Goal: Information Seeking & Learning: Learn about a topic

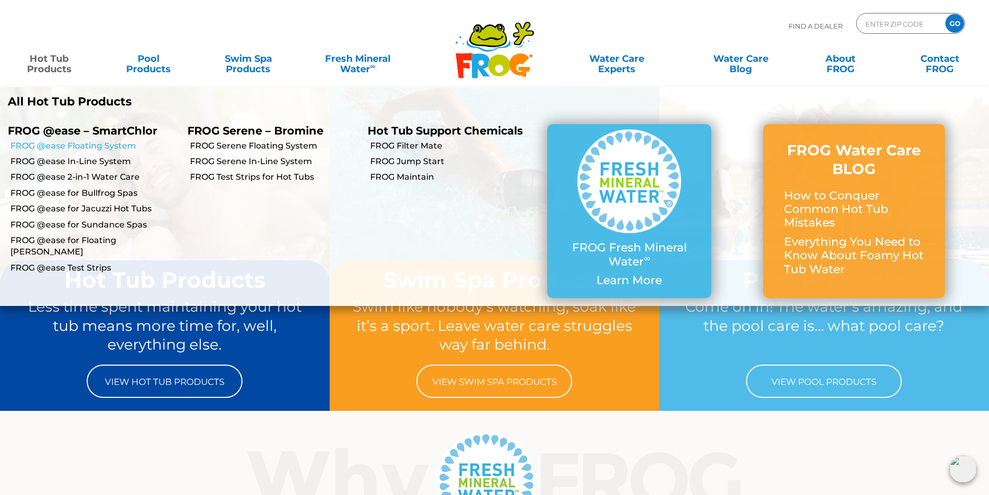
click at [91, 147] on link "FROG @ease Floating System" at bounding box center [94, 145] width 169 height 11
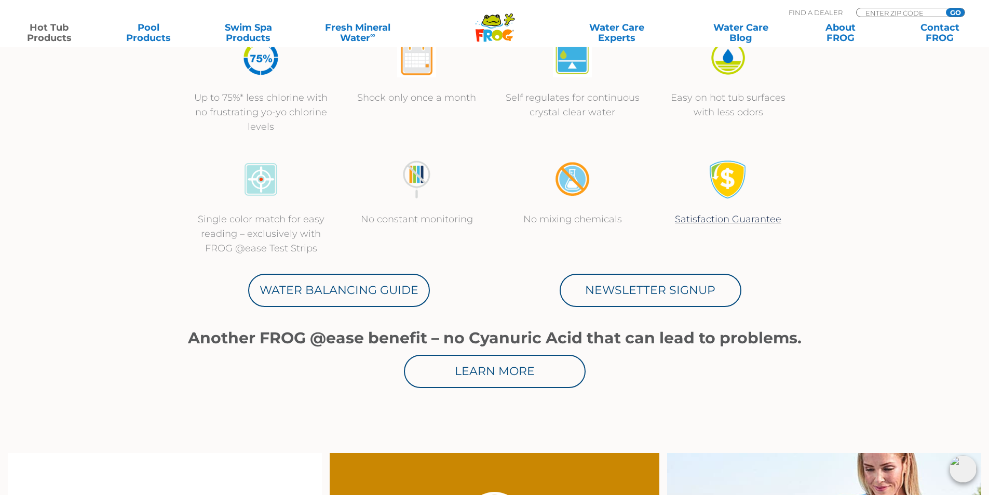
scroll to position [467, 0]
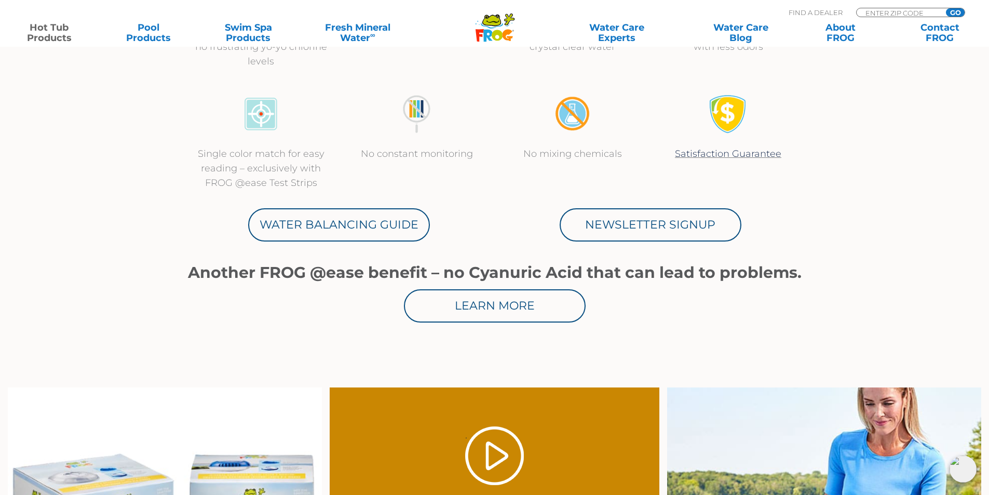
click at [374, 310] on div "Learn More" at bounding box center [494, 305] width 623 height 33
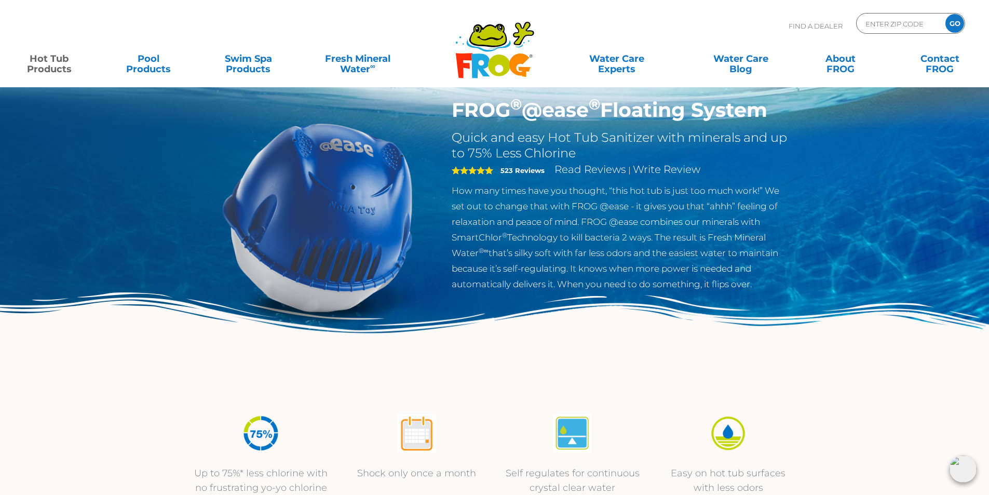
scroll to position [52, 0]
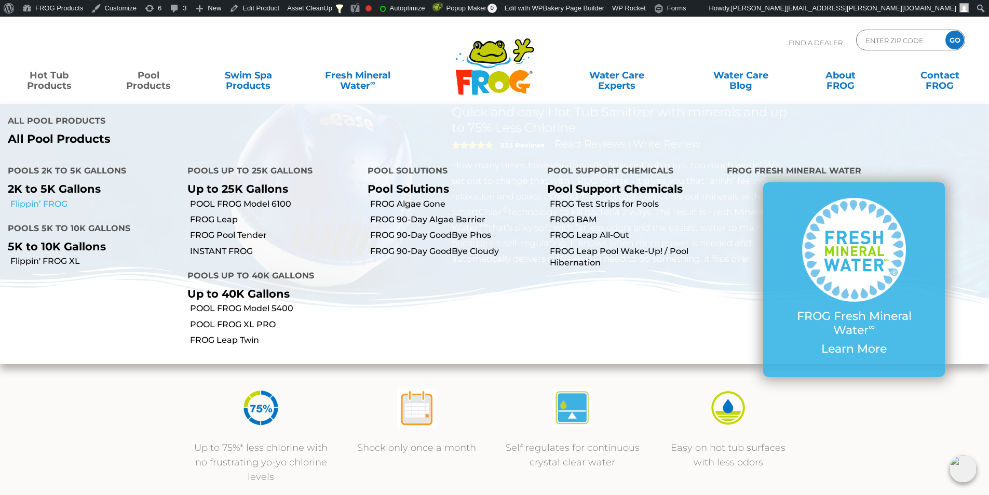
click at [43, 205] on link "Flippin’ FROG" at bounding box center [94, 203] width 169 height 11
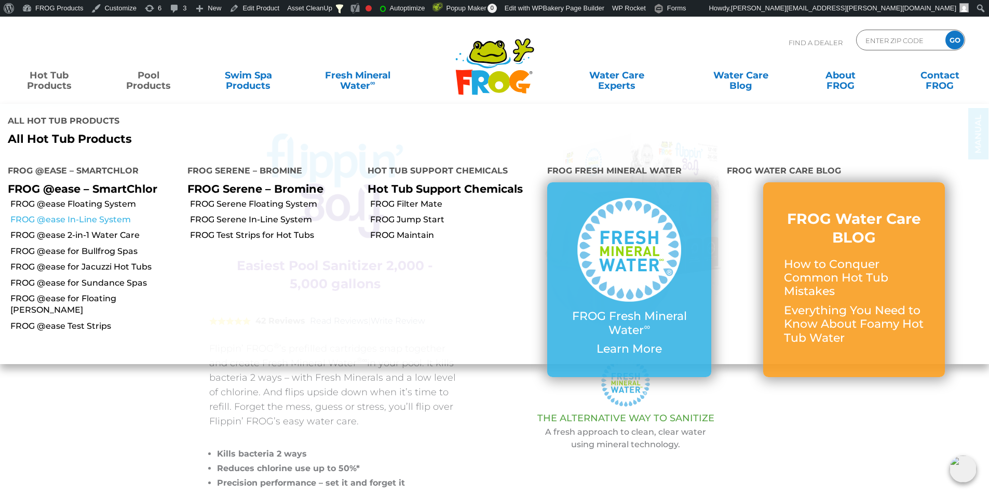
click at [77, 219] on link "FROG @ease In-Line System" at bounding box center [94, 219] width 169 height 11
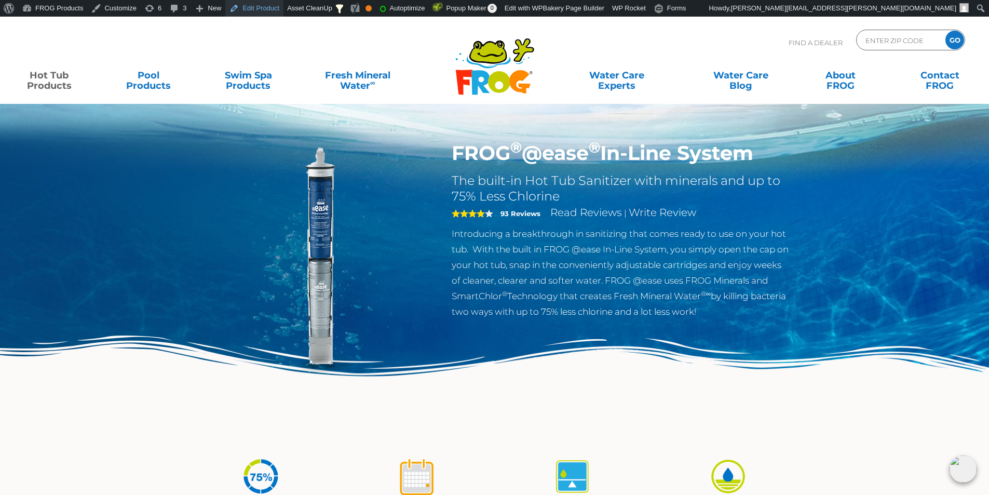
click at [257, 8] on link "Edit Product" at bounding box center [254, 8] width 58 height 17
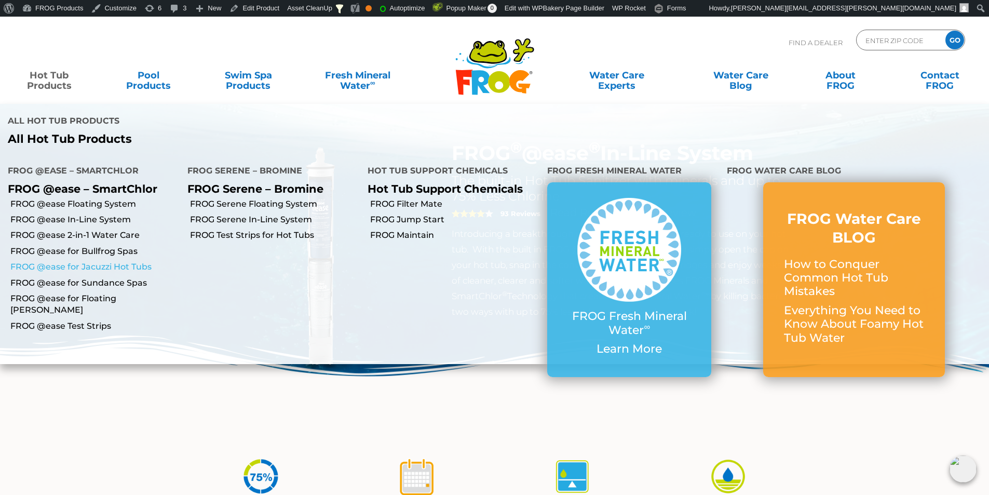
click at [65, 266] on link "FROG @ease for Jacuzzi Hot Tubs" at bounding box center [94, 266] width 169 height 11
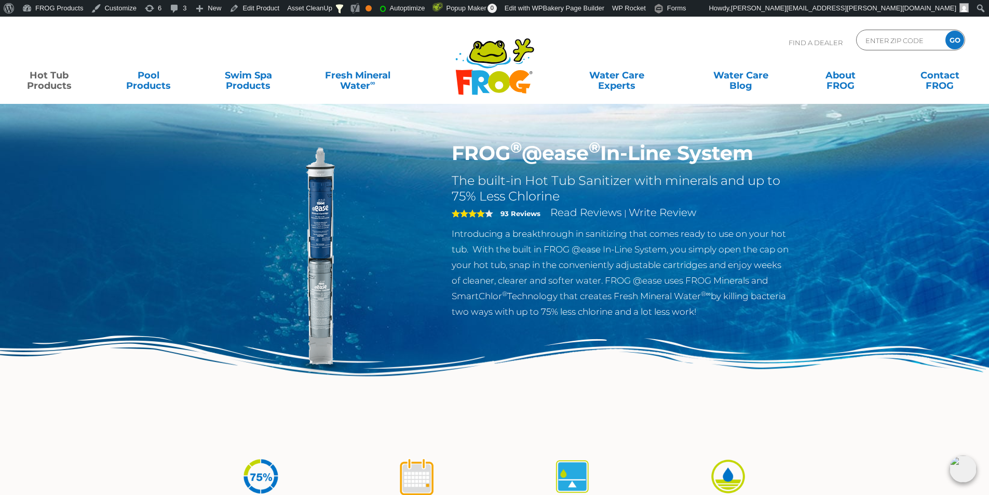
click at [588, 263] on p "Introducing a breakthrough in sanitizing that comes ready to use on your hot tu…" at bounding box center [621, 272] width 339 height 93
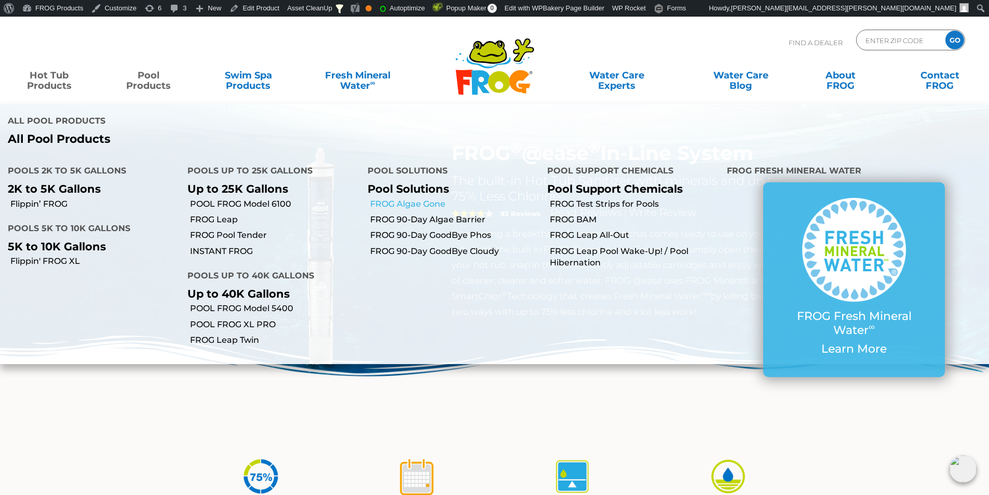
click at [416, 200] on link "FROG Algae Gone" at bounding box center [454, 203] width 169 height 11
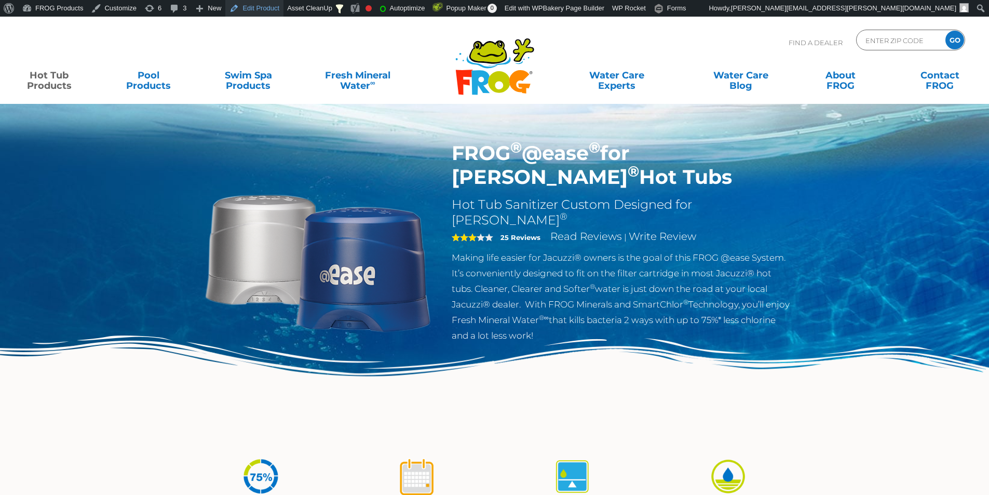
click at [261, 10] on link "Edit Product" at bounding box center [254, 8] width 58 height 17
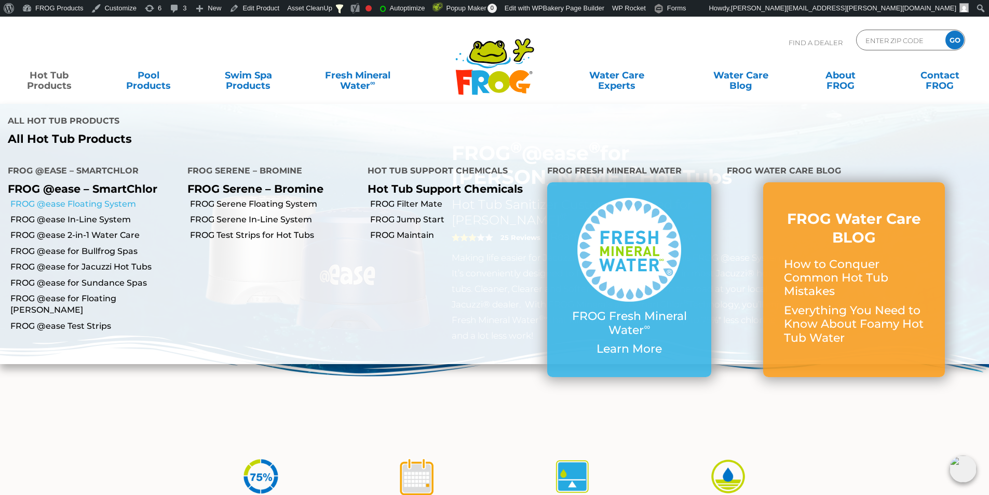
click at [76, 205] on link "FROG @ease Floating System" at bounding box center [94, 203] width 169 height 11
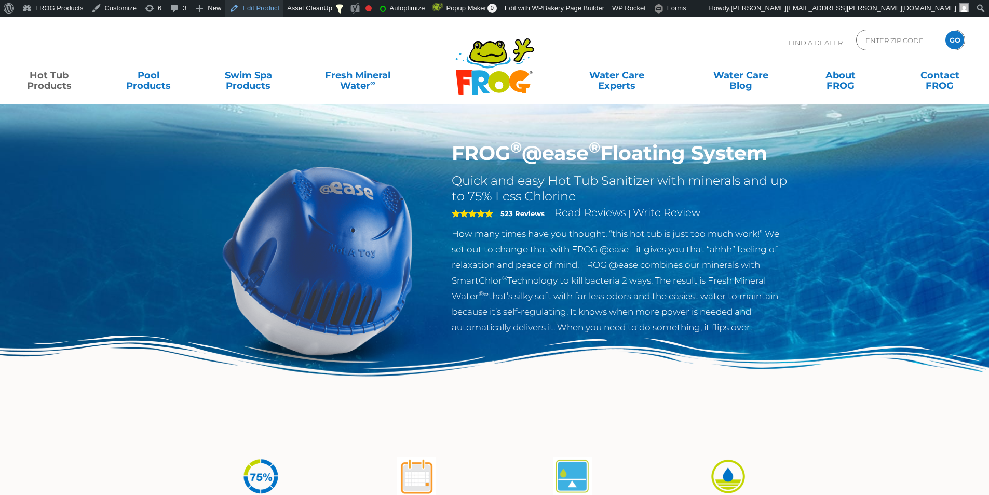
click at [256, 9] on link "Edit Product" at bounding box center [254, 8] width 58 height 17
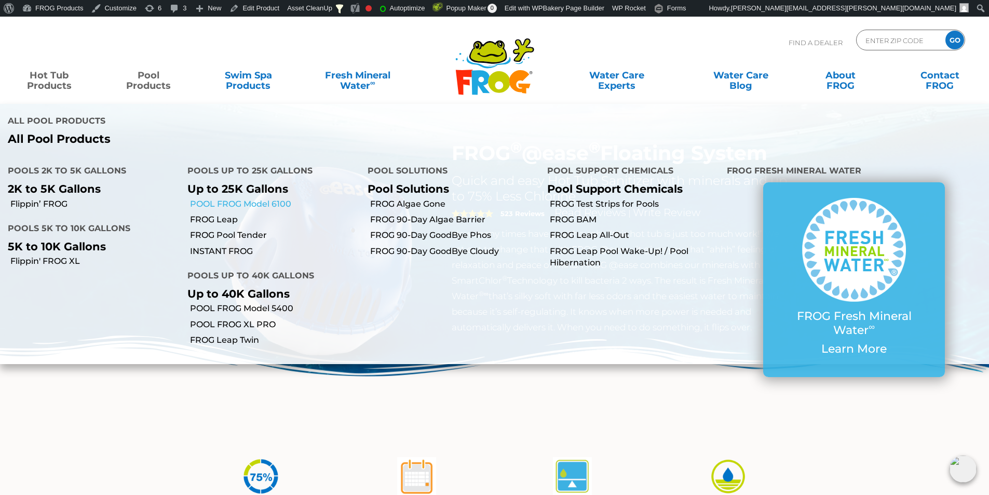
click at [258, 199] on link "POOL FROG Model 6100" at bounding box center [274, 203] width 169 height 11
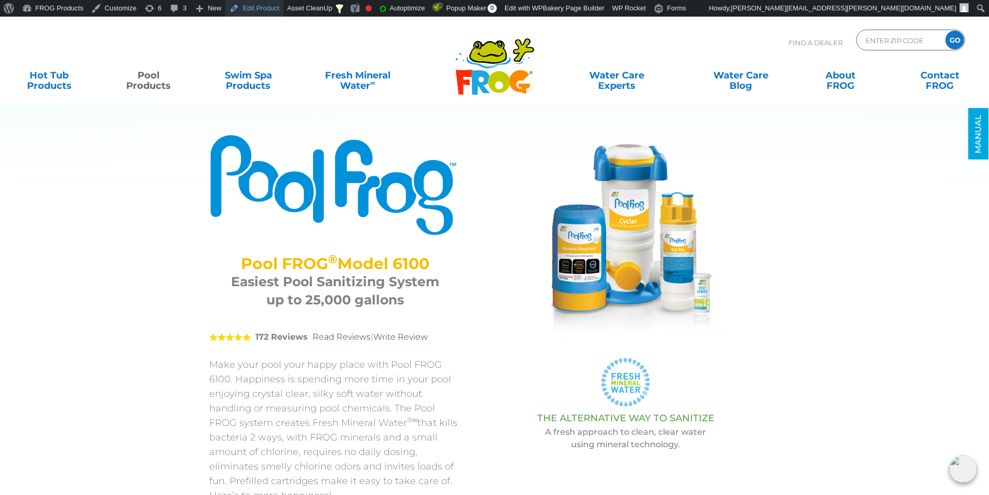
click at [244, 7] on link "Edit Product" at bounding box center [254, 8] width 58 height 17
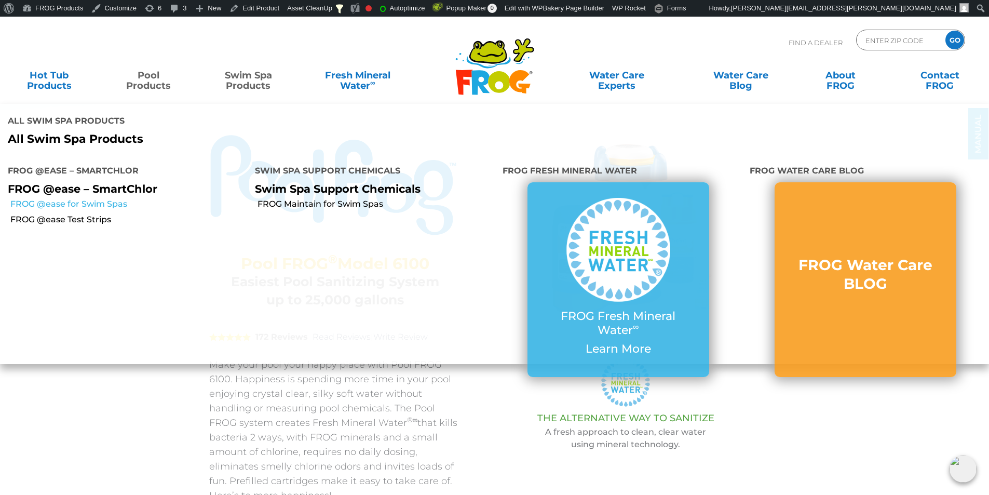
click at [87, 204] on link "FROG @ease for Swim Spas" at bounding box center [128, 203] width 237 height 11
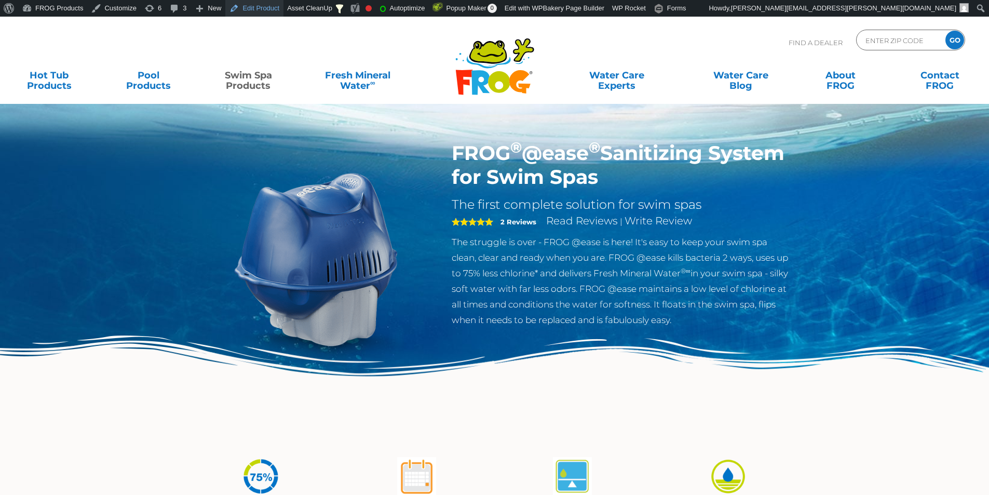
click at [257, 5] on link "Edit Product" at bounding box center [254, 8] width 58 height 17
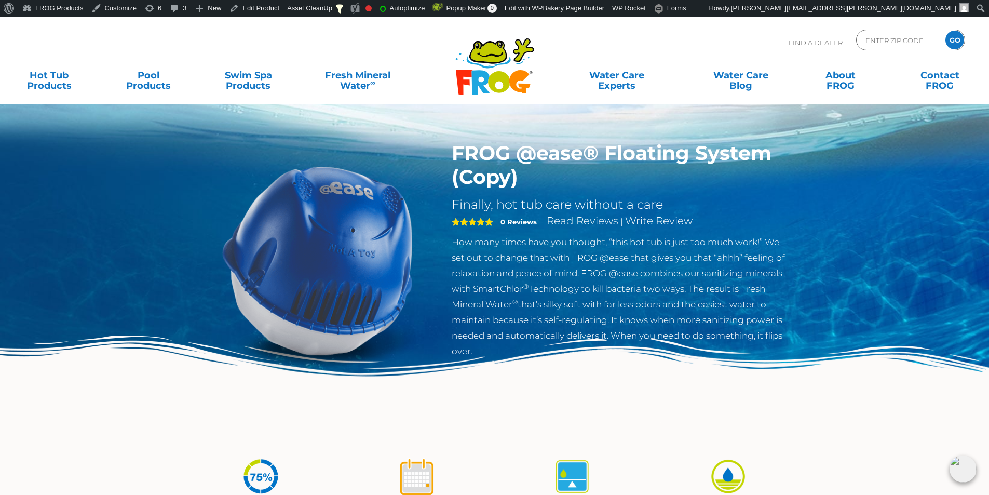
click at [494, 336] on img at bounding box center [494, 389] width 989 height 108
click at [122, 8] on link "Customize" at bounding box center [113, 8] width 53 height 17
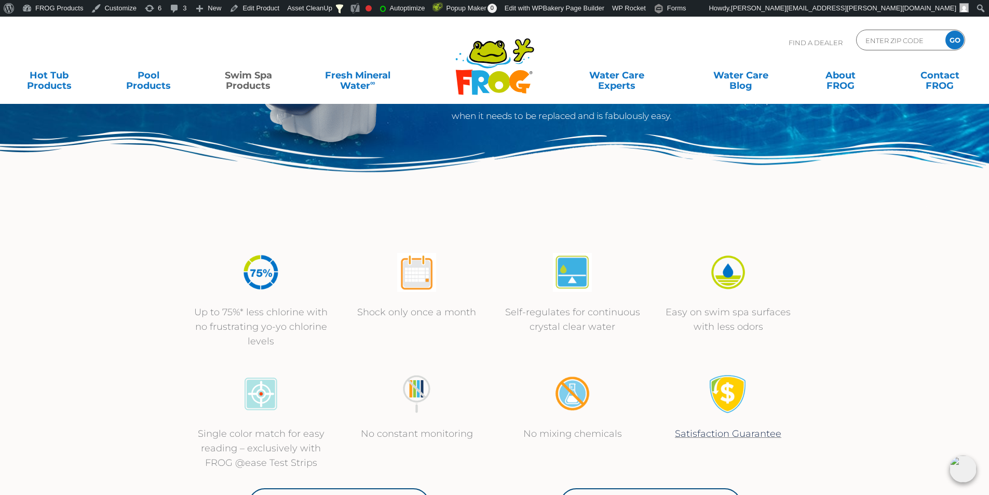
scroll to position [260, 0]
